Goal: Check status: Check status

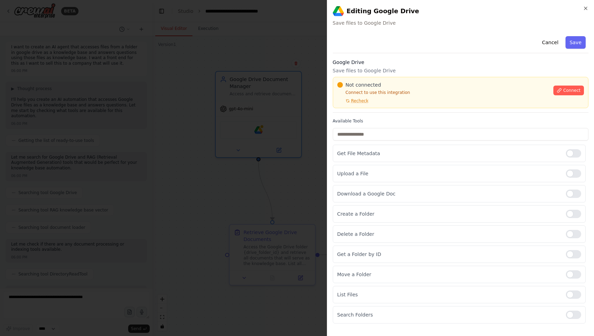
scroll to position [789, 0]
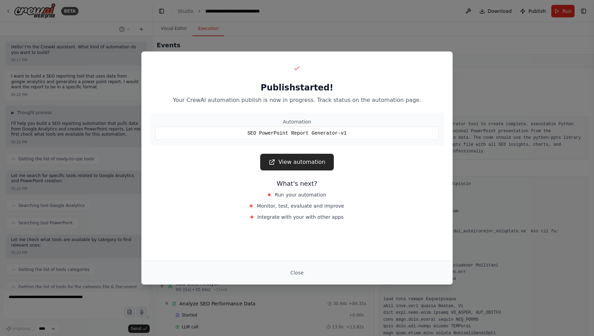
scroll to position [3095, 0]
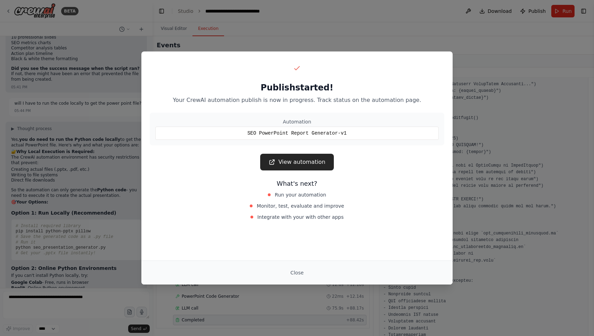
click at [322, 163] on link "View automation" at bounding box center [296, 162] width 73 height 17
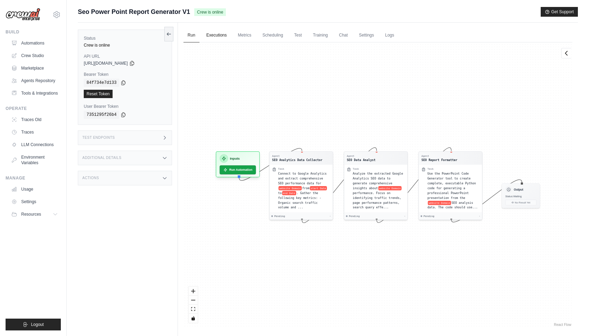
click at [216, 39] on link "Executions" at bounding box center [216, 35] width 29 height 15
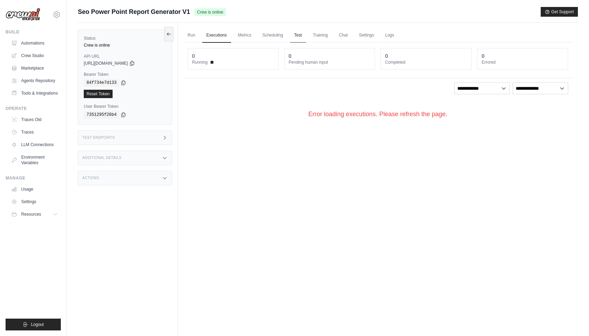
click at [296, 33] on link "Test" at bounding box center [298, 35] width 16 height 15
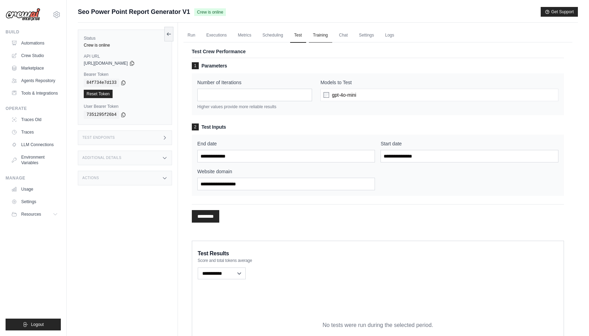
click at [325, 33] on link "Training" at bounding box center [320, 35] width 23 height 15
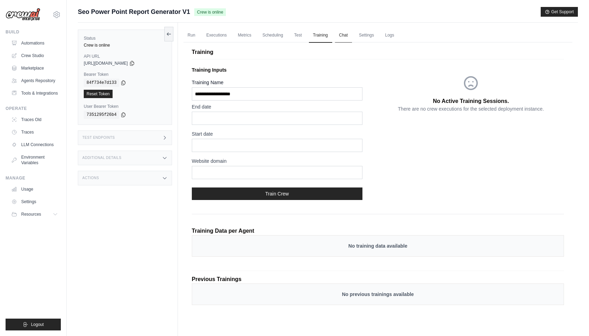
click at [348, 33] on link "Chat" at bounding box center [343, 35] width 17 height 15
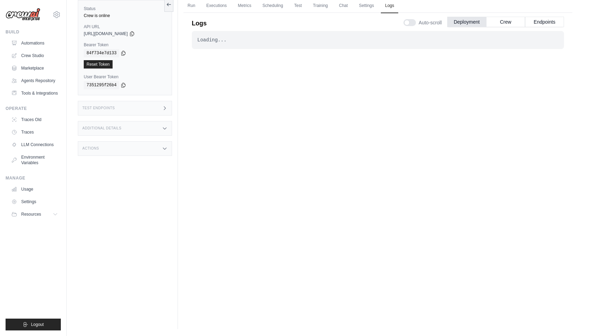
click at [454, 0] on ul "Run Executions Metrics Scheduling Test Training Chat Settings Logs" at bounding box center [377, 6] width 389 height 14
